Goal: Task Accomplishment & Management: Manage account settings

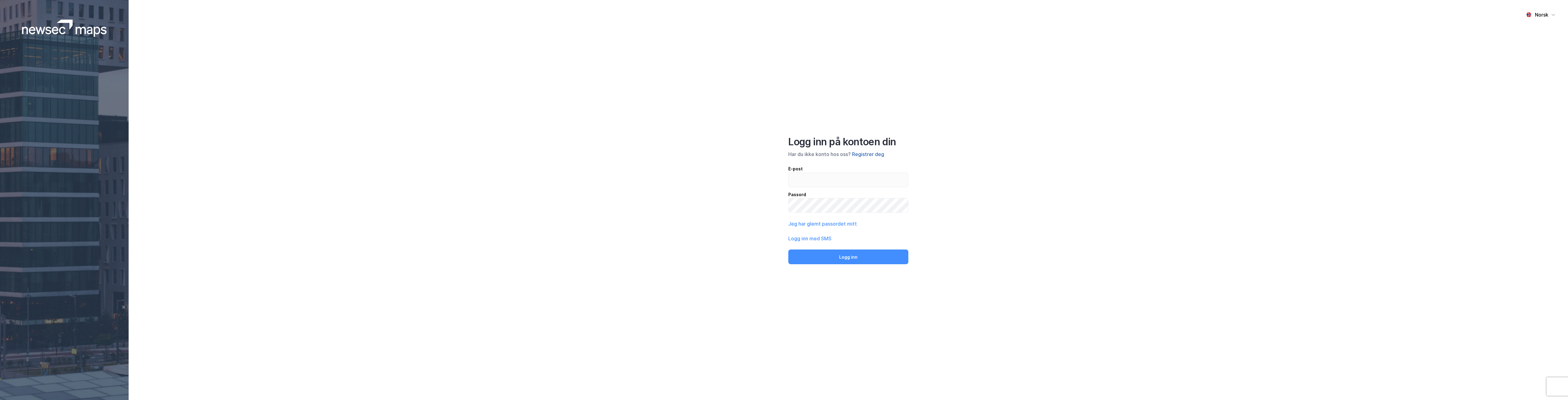
click at [873, 155] on button "Registrer deg" at bounding box center [868, 154] width 32 height 7
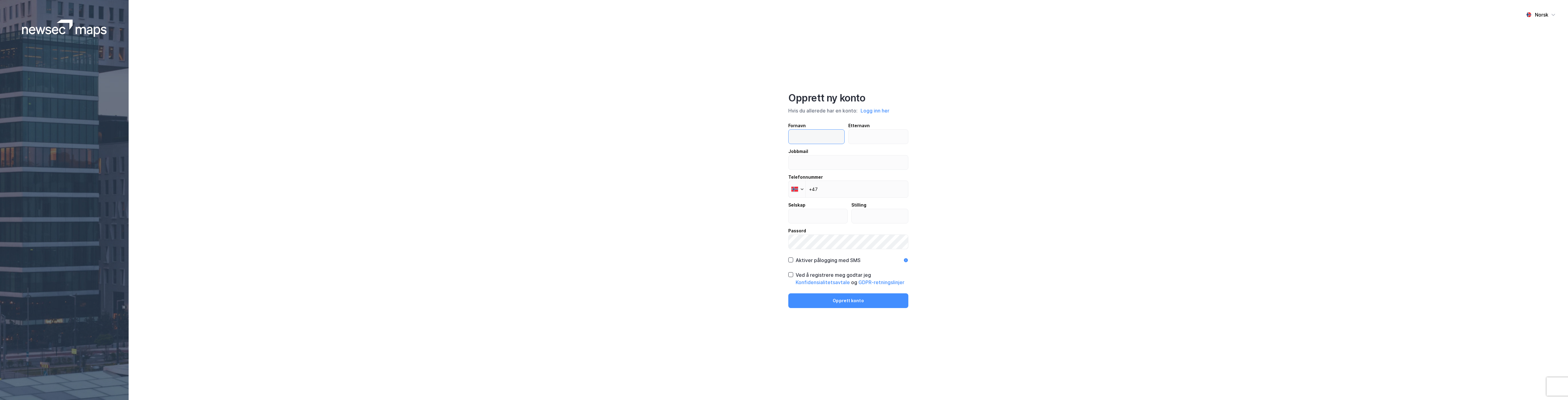
click at [816, 133] on input "text" at bounding box center [817, 136] width 56 height 14
type input "Tove Anette"
type input "[PERSON_NAME]"
type input "[EMAIL_ADDRESS][DOMAIN_NAME]"
type input "[PHONE_NUMBER]"
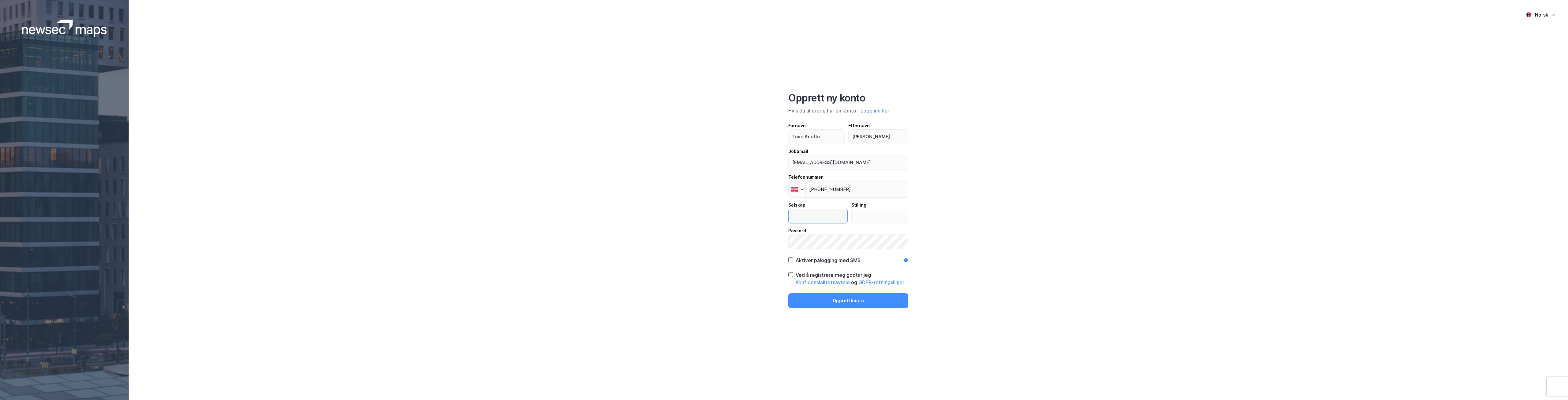
click at [822, 216] on input "text" at bounding box center [818, 216] width 59 height 14
type input "Thommessen"
type input "Prosjektassistent"
click at [792, 261] on icon at bounding box center [791, 259] width 4 height 4
click at [792, 274] on icon at bounding box center [791, 274] width 4 height 4
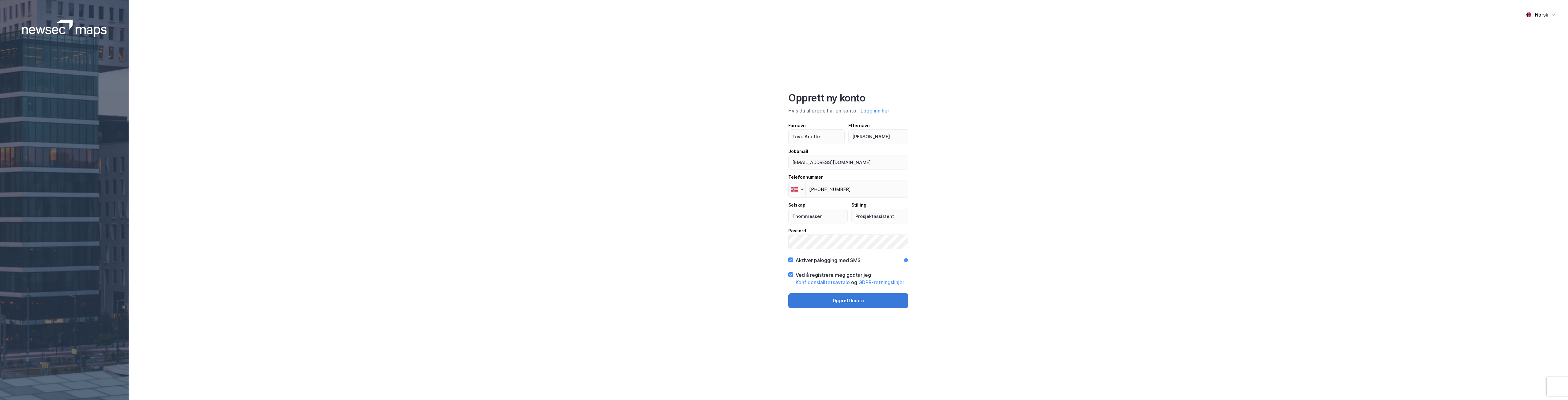
click at [841, 298] on button "Opprett konto" at bounding box center [848, 300] width 120 height 15
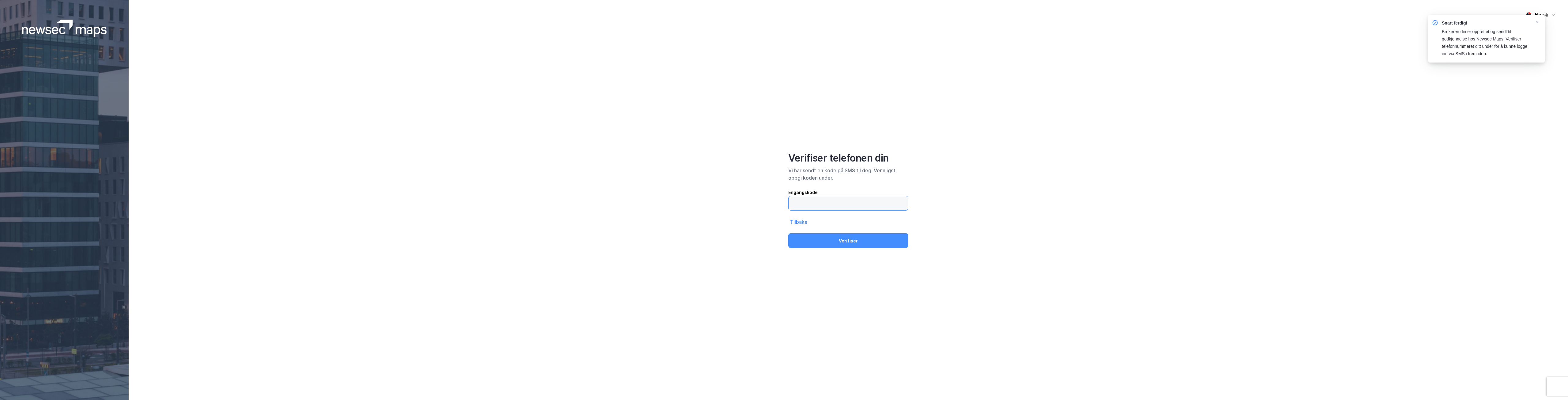
click at [823, 200] on input "text" at bounding box center [849, 203] width 119 height 14
type input "470999"
click at [826, 245] on button "Verifiser" at bounding box center [848, 240] width 120 height 15
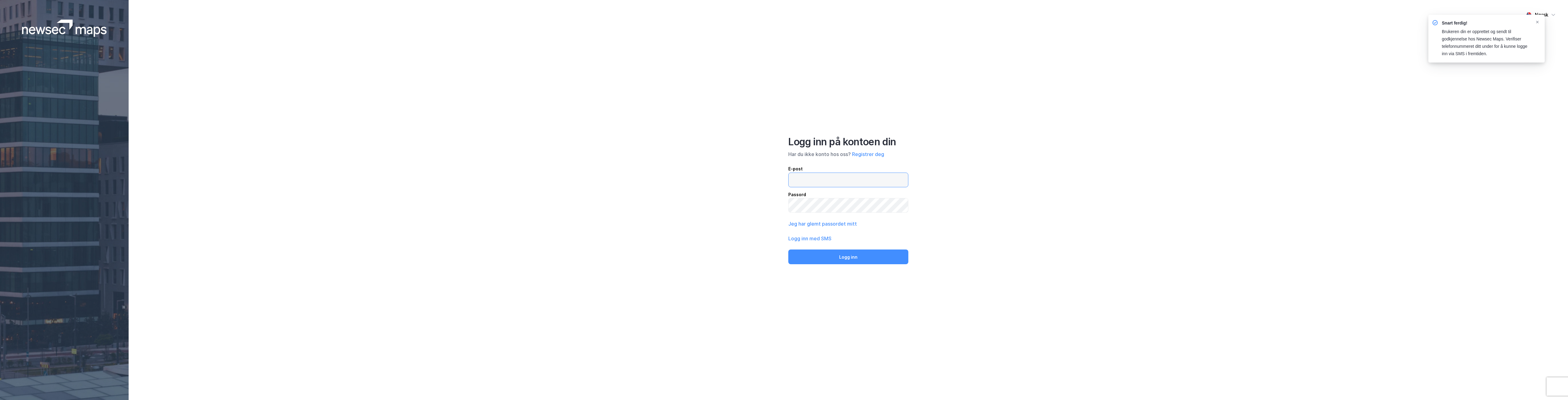
click at [834, 182] on input "email" at bounding box center [849, 180] width 119 height 14
type input "[EMAIL_ADDRESS][DOMAIN_NAME]"
click at [854, 256] on button "Logg inn" at bounding box center [848, 257] width 120 height 15
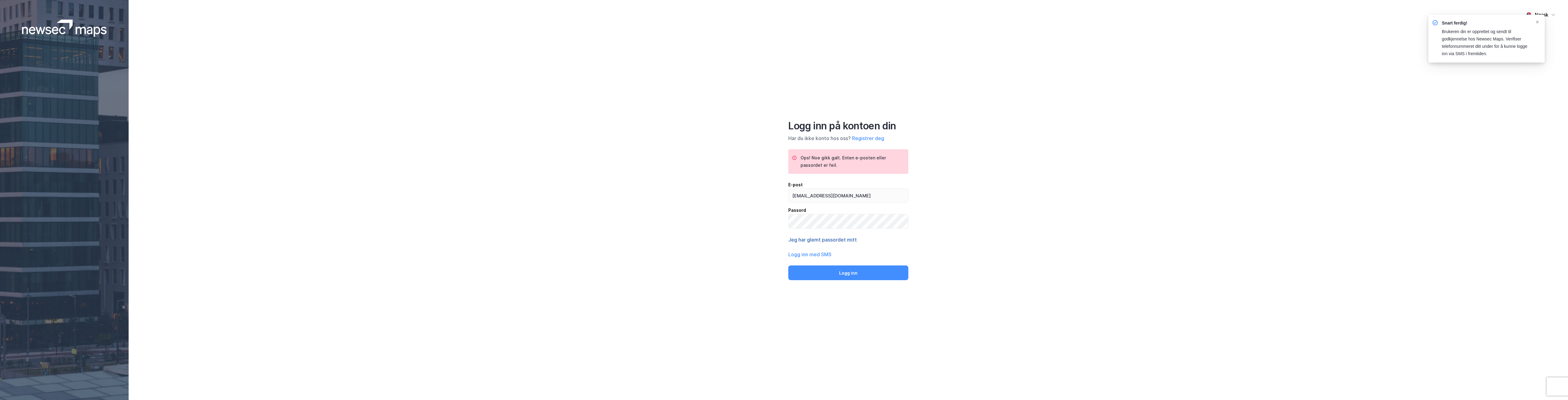
click at [847, 240] on button "Jeg har glemt passordet mitt" at bounding box center [822, 239] width 69 height 7
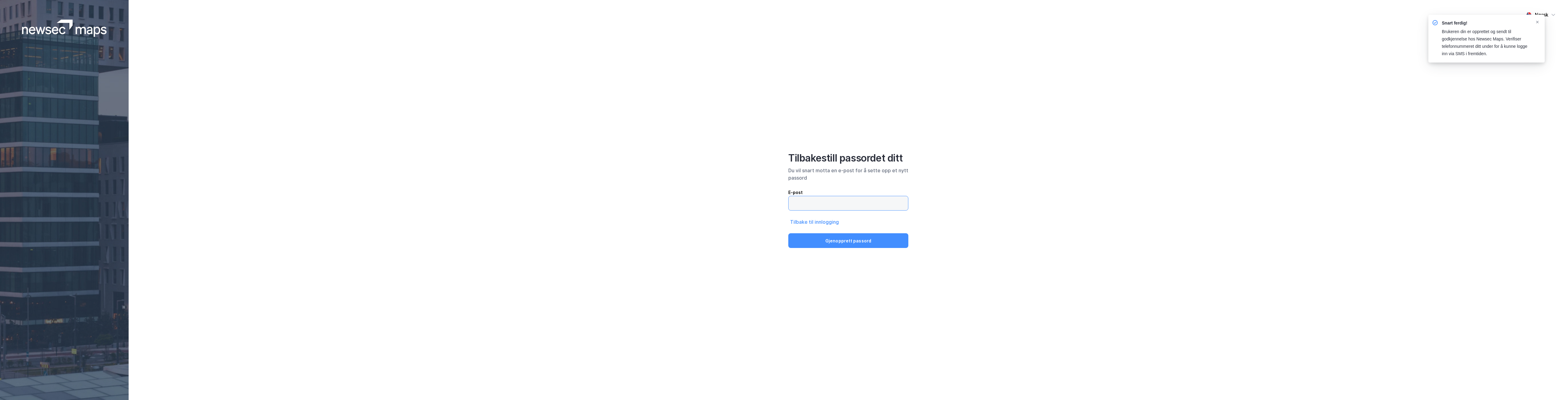
click at [832, 205] on input "email" at bounding box center [849, 203] width 119 height 14
type input "[EMAIL_ADDRESS][DOMAIN_NAME]"
click at [840, 240] on button "Gjenopprett passord" at bounding box center [848, 240] width 120 height 15
